Goal: Task Accomplishment & Management: Use online tool/utility

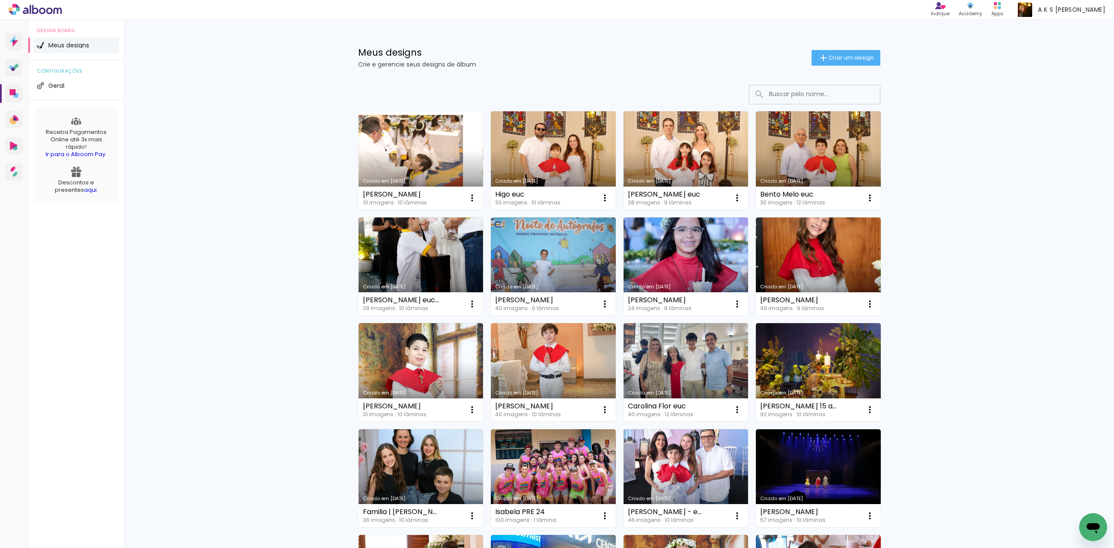
click at [428, 151] on link "Criado em [DATE]" at bounding box center [421, 160] width 125 height 98
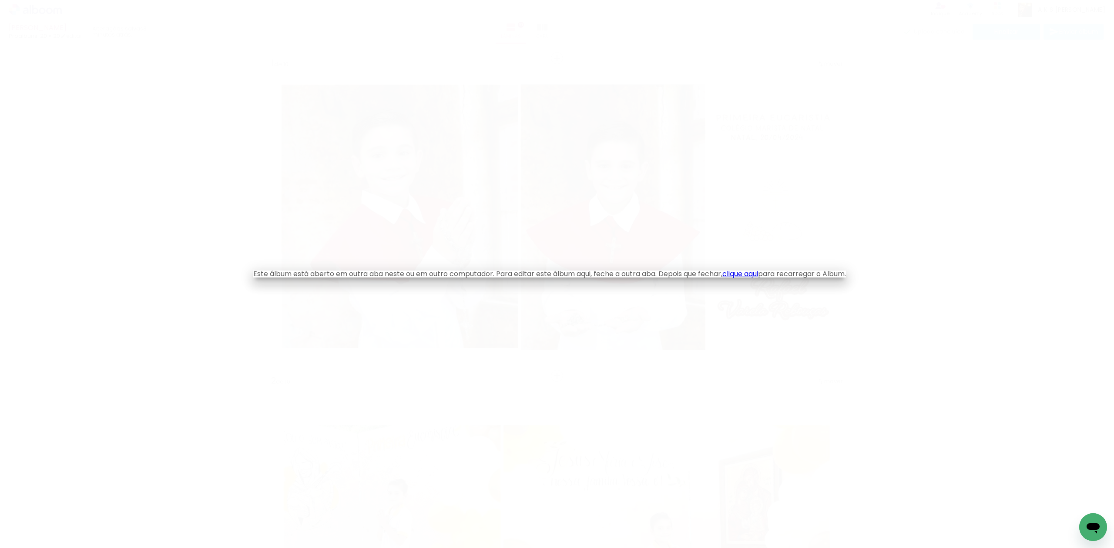
click at [754, 276] on link "clique aqui" at bounding box center [740, 274] width 36 height 10
